Goal: Task Accomplishment & Management: Manage account settings

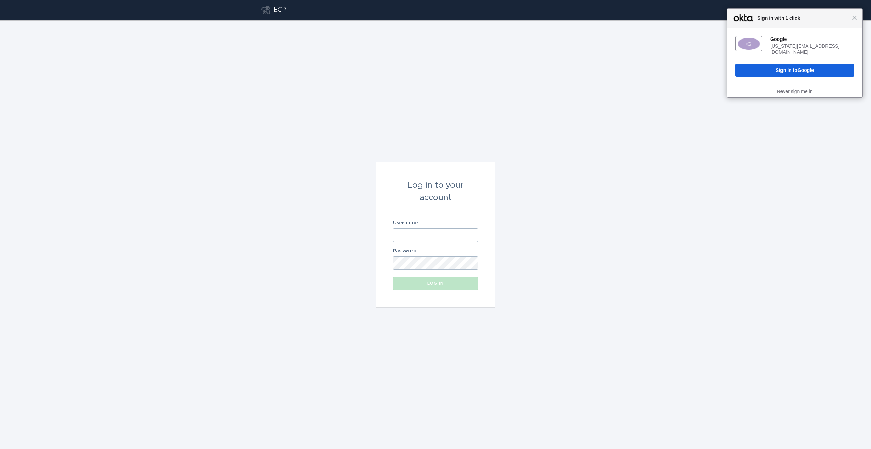
click at [440, 238] on input "Username" at bounding box center [435, 235] width 85 height 14
click at [440, 241] on input "Username" at bounding box center [435, 235] width 85 height 14
type input "[EMAIL_ADDRESS][DOMAIN_NAME]"
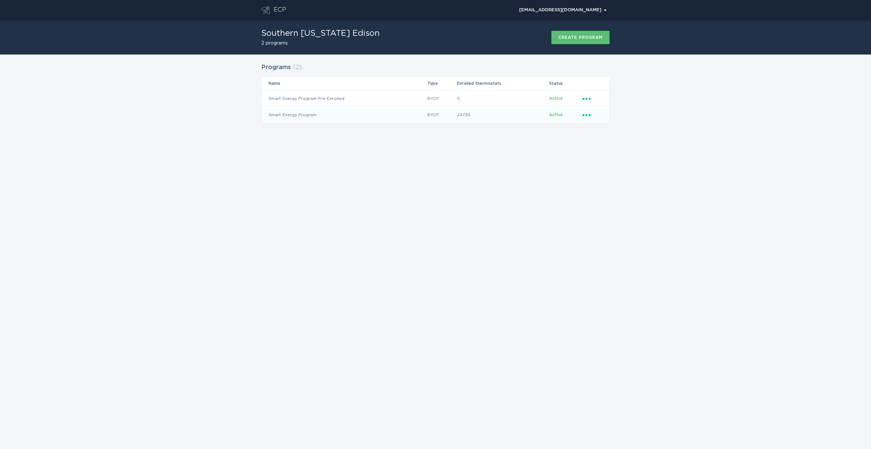
click at [588, 114] on icon "Ellipsis" at bounding box center [588, 114] width 10 height 6
click at [593, 143] on div "Remove thermostat" at bounding box center [618, 142] width 71 height 16
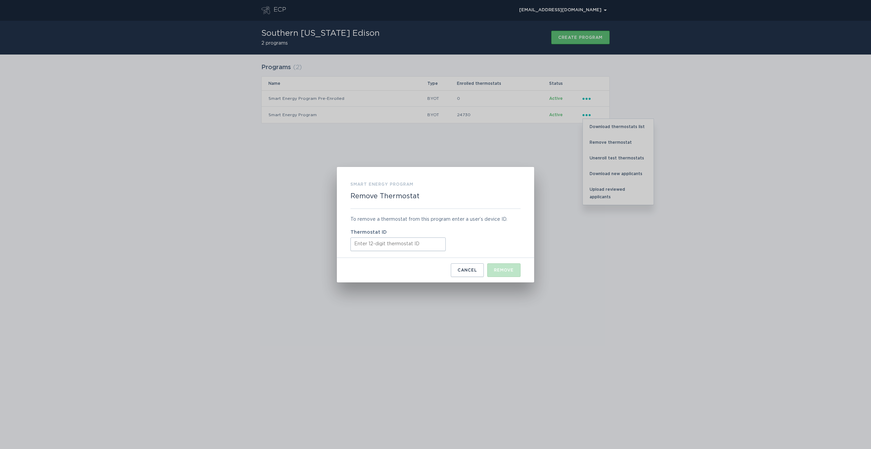
click at [361, 240] on input "Thermostat ID" at bounding box center [398, 244] width 95 height 14
paste input "311053696525"
type input "311053696525"
click at [513, 270] on div "Remove" at bounding box center [504, 270] width 20 height 4
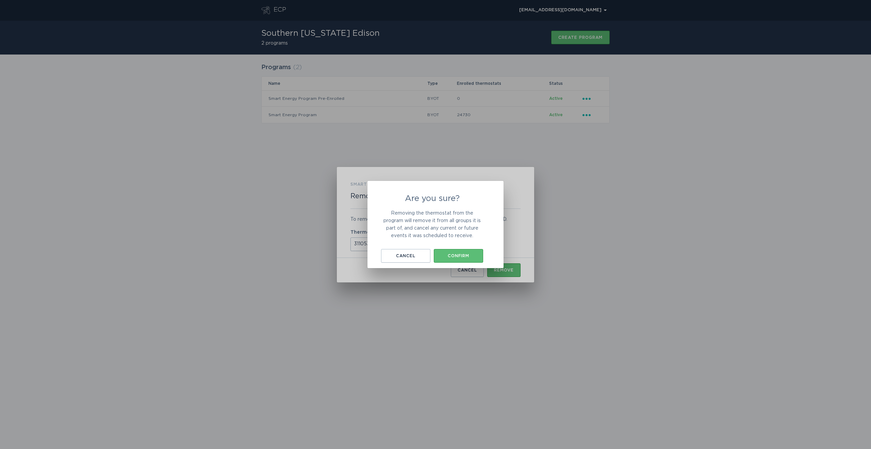
click at [450, 244] on div "Are you sure? Removing the thermostat from the program will remove it from all …" at bounding box center [432, 228] width 102 height 68
click at [463, 263] on div "Are you sure? Removing the thermostat from the program will remove it from all …" at bounding box center [436, 224] width 136 height 87
click at [473, 254] on div "Confirm" at bounding box center [458, 256] width 43 height 4
